Goal: Information Seeking & Learning: Learn about a topic

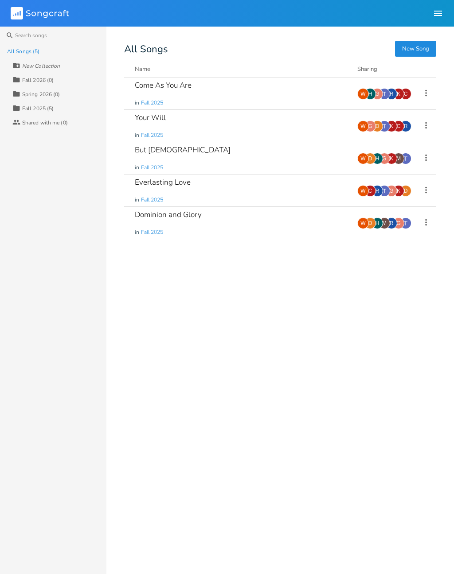
click at [228, 129] on div "Your Will in Fall 2025" at bounding box center [241, 126] width 212 height 32
click at [243, 202] on div "Everlasting Love in Fall 2025" at bounding box center [241, 191] width 212 height 32
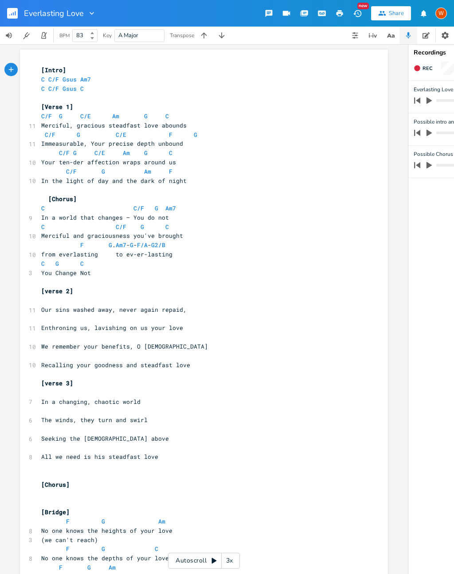
click at [39, 82] on pre "C C/F Gsus Am7" at bounding box center [199, 79] width 320 height 9
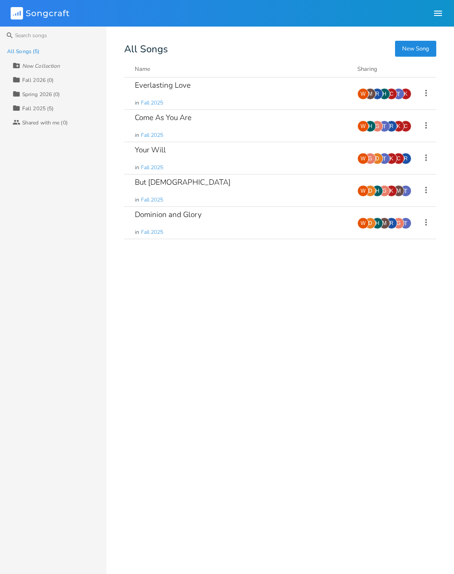
click at [253, 121] on div "Come As You Are in Fall 2025" at bounding box center [241, 126] width 212 height 32
click at [290, 132] on div "Come As You Are in Fall 2025" at bounding box center [241, 126] width 212 height 32
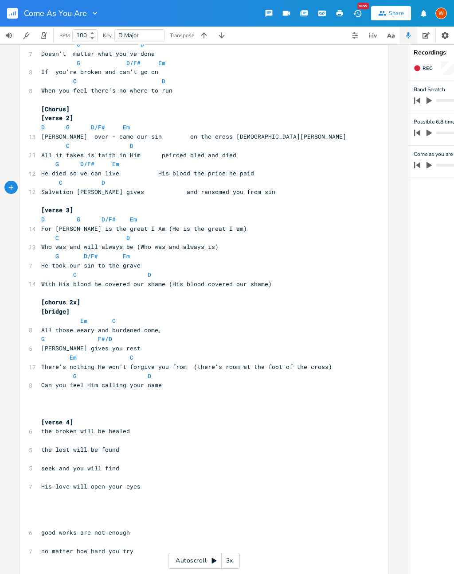
scroll to position [209, 0]
